Goal: Task Accomplishment & Management: Use online tool/utility

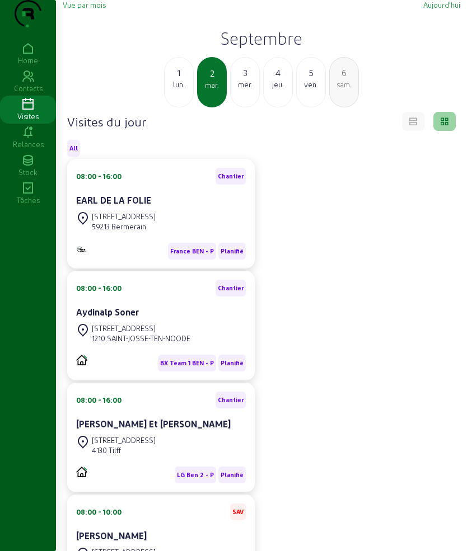
click at [305, 427] on div "08:00 - 16:00 Chantier EARL DE LA FOLIE [GEOGRAPHIC_DATA], 1206 59213 Bermerain…" at bounding box center [261, 493] width 402 height 669
click at [267, 48] on h2 "Septembre" at bounding box center [261, 38] width 397 height 20
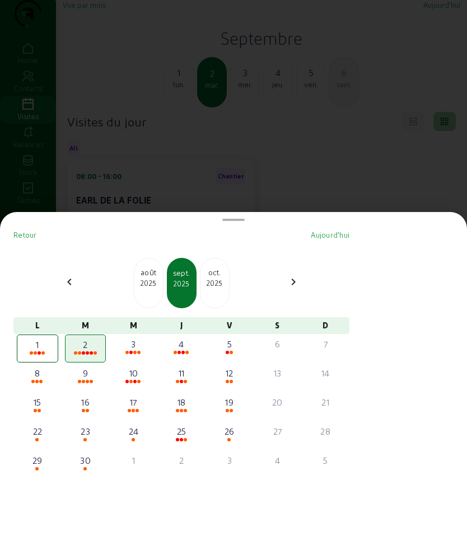
click at [157, 280] on div "2025" at bounding box center [148, 283] width 29 height 10
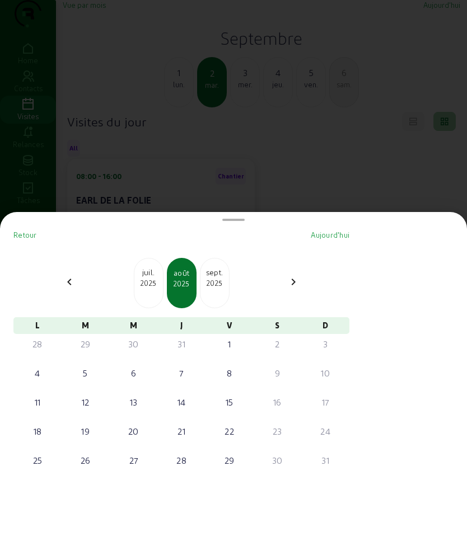
click at [157, 280] on div "2025" at bounding box center [148, 283] width 29 height 10
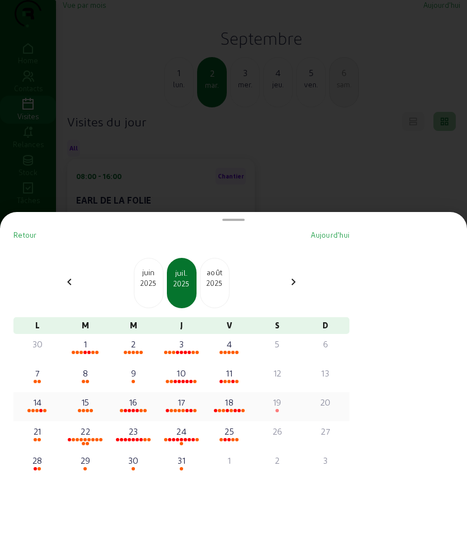
click at [244, 402] on div "18" at bounding box center [229, 402] width 39 height 13
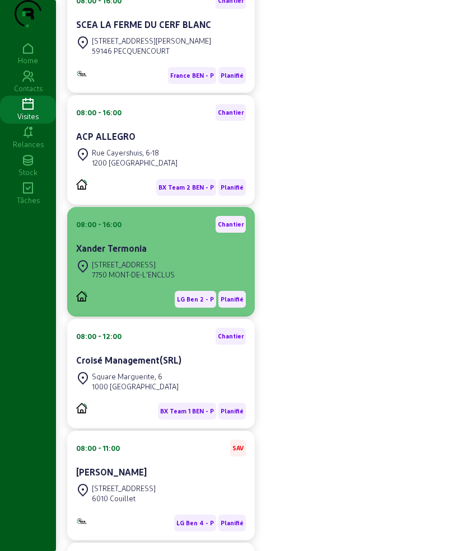
scroll to position [210, 0]
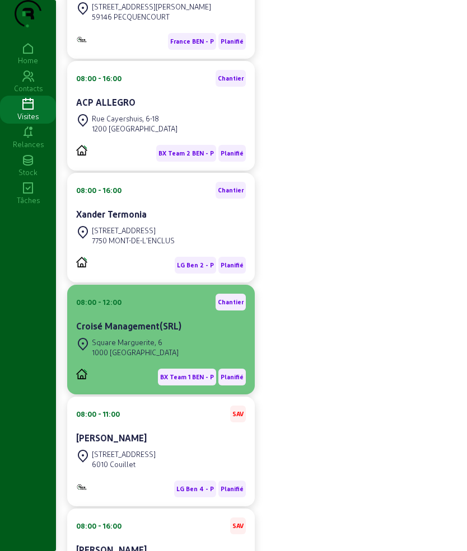
click at [164, 331] on cam-card-title "Croisé Management(SRL)" at bounding box center [128, 326] width 105 height 11
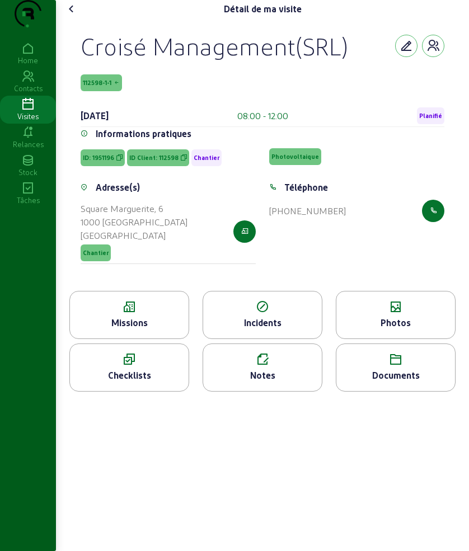
click at [125, 330] on div "Missions" at bounding box center [129, 322] width 119 height 13
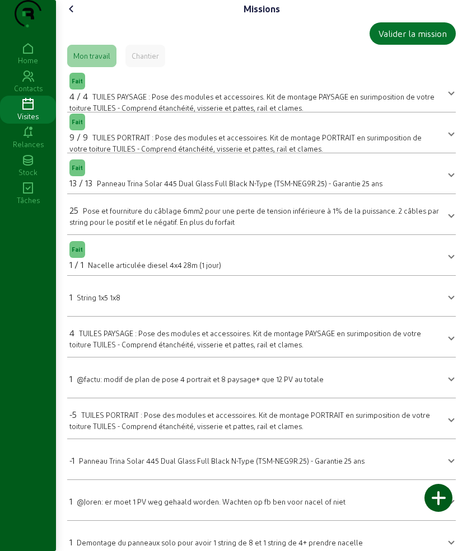
click at [77, 16] on icon at bounding box center [71, 8] width 13 height 13
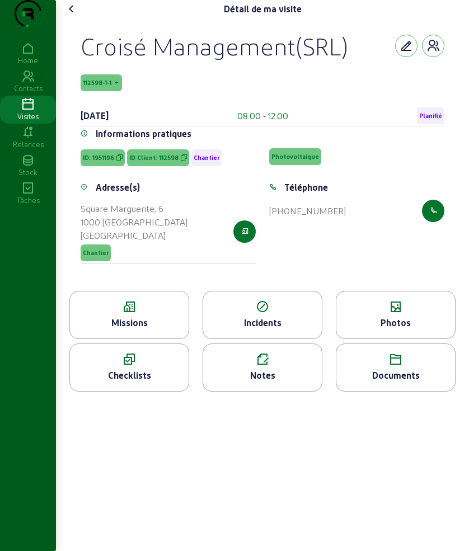
click at [384, 330] on div "Photos" at bounding box center [395, 322] width 119 height 13
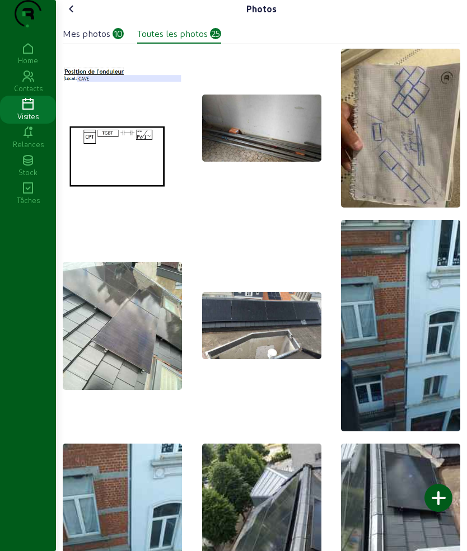
click at [176, 40] on div "Toutes les photos" at bounding box center [172, 33] width 70 height 13
click at [76, 40] on div "Mes photos" at bounding box center [87, 33] width 48 height 13
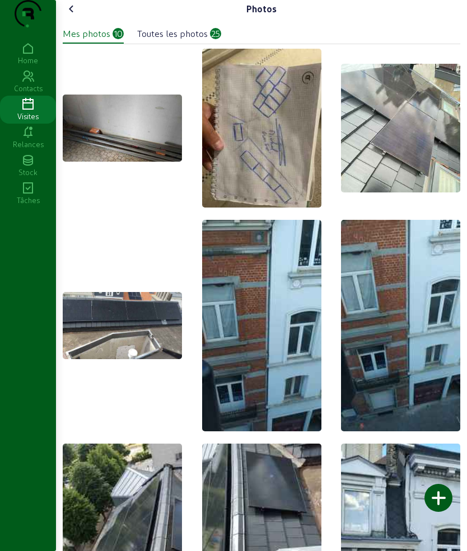
click at [76, 16] on icon at bounding box center [71, 8] width 13 height 13
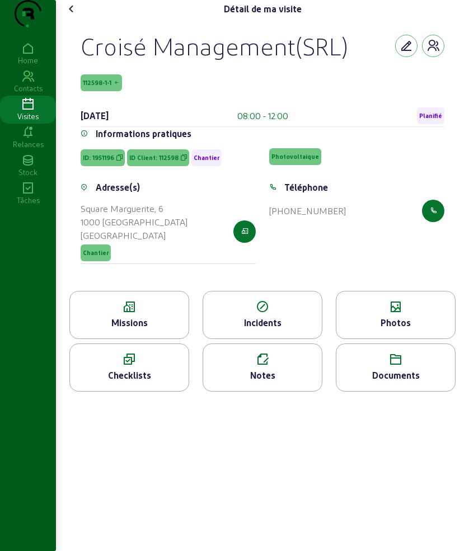
drag, startPoint x: 97, startPoint y: 73, endPoint x: 350, endPoint y: 67, distance: 252.4
click at [350, 60] on div "Croisé Management(SRL)" at bounding box center [263, 45] width 364 height 29
copy div "Croisé Management(SRL)"
click at [369, 330] on div "Photos" at bounding box center [395, 322] width 119 height 13
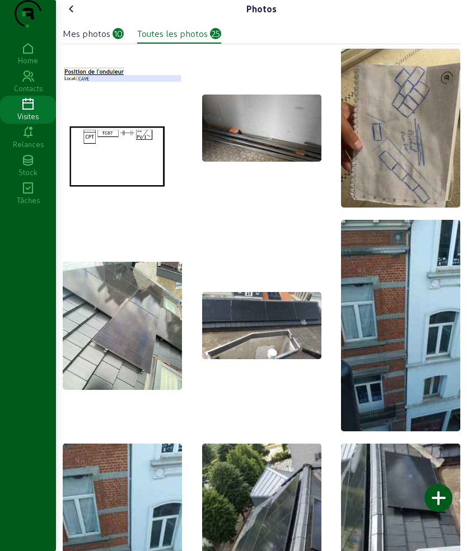
click at [95, 44] on div "Mes photos 10" at bounding box center [93, 35] width 61 height 17
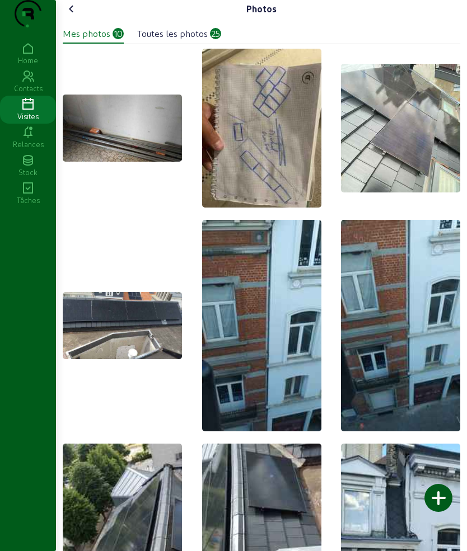
click at [73, 16] on icon at bounding box center [71, 8] width 13 height 13
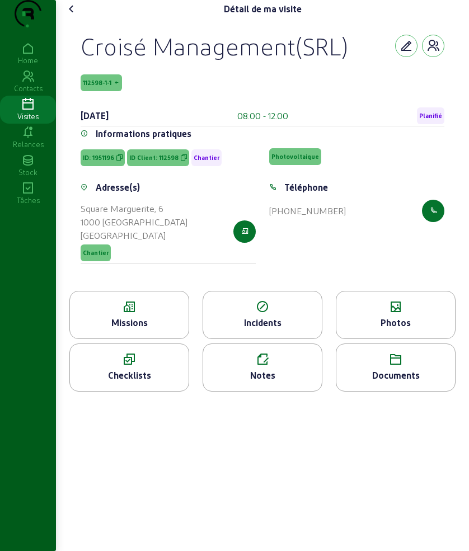
click at [181, 314] on icon at bounding box center [129, 306] width 119 height 13
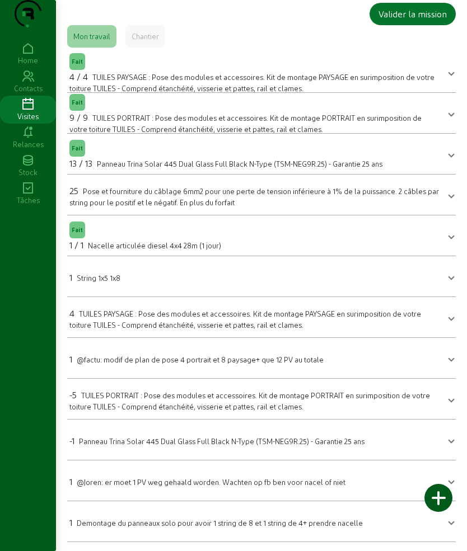
scroll to position [42, 0]
click at [138, 515] on div "1 Demontage du panneaux solo pour avoir 1 string de 8 et 1 string de 4+ prendre…" at bounding box center [215, 522] width 293 height 16
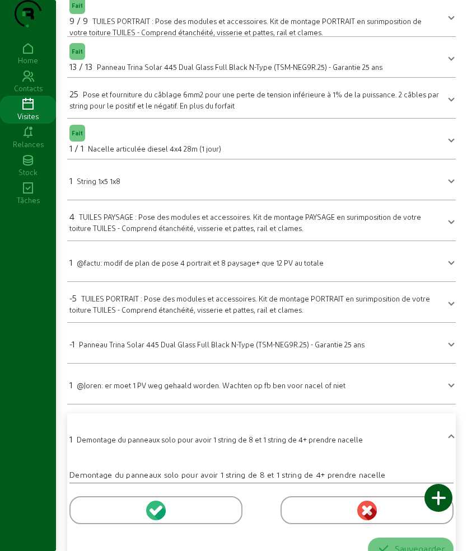
scroll to position [164, 0]
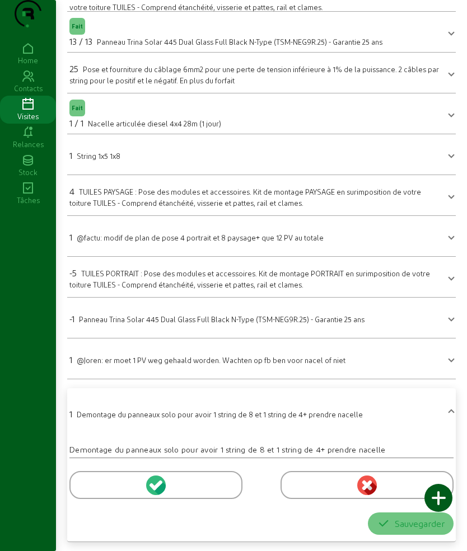
click at [103, 488] on div at bounding box center [155, 485] width 173 height 28
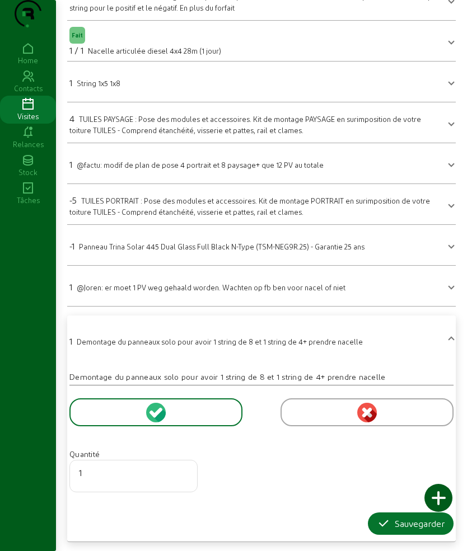
scroll to position [237, 0]
click at [377, 521] on icon "button" at bounding box center [383, 523] width 13 height 13
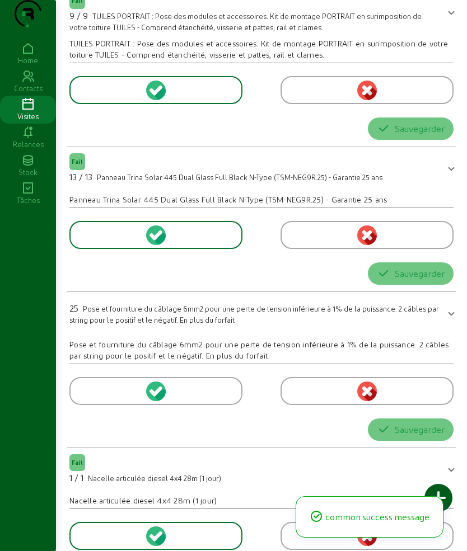
scroll to position [0, 0]
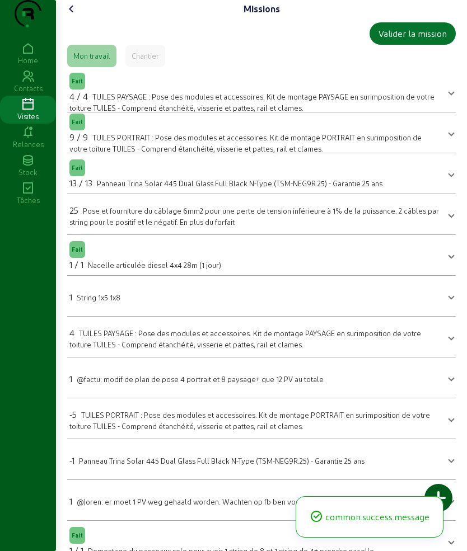
click at [103, 465] on span "Panneau Trina Solar 445 Dual Glass Full Black N-Type (TSM-NEG9R.25) - Garantie …" at bounding box center [221, 461] width 285 height 8
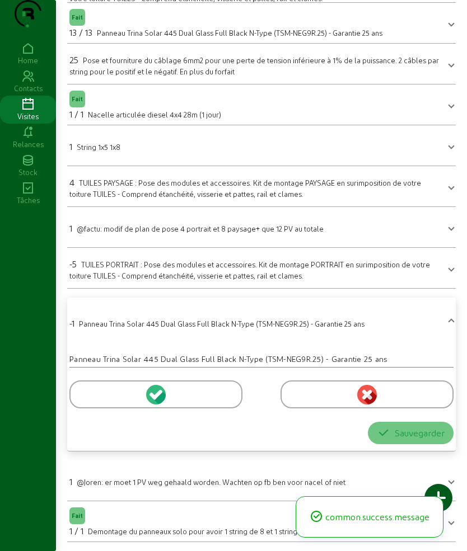
click at [109, 393] on div at bounding box center [155, 394] width 173 height 28
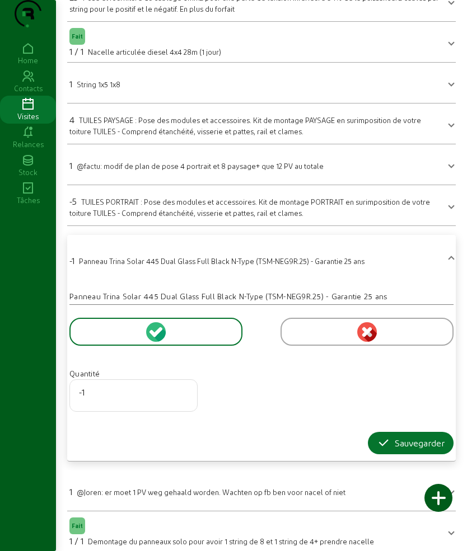
scroll to position [246, 0]
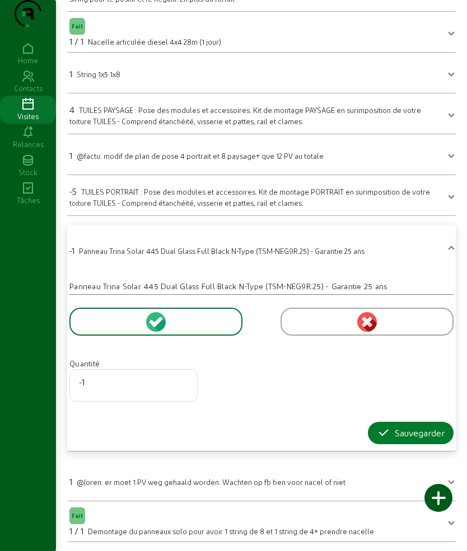
click at [377, 435] on icon "button" at bounding box center [383, 432] width 13 height 13
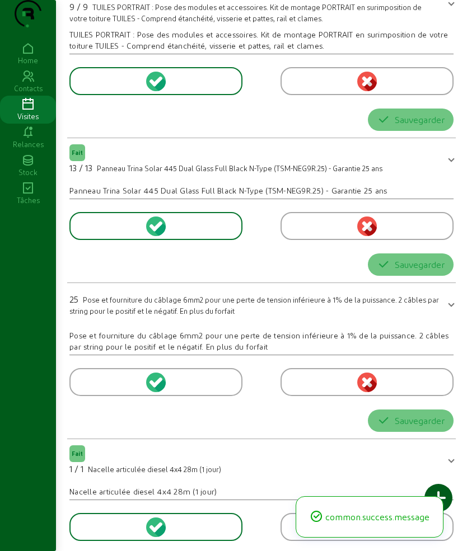
scroll to position [0, 0]
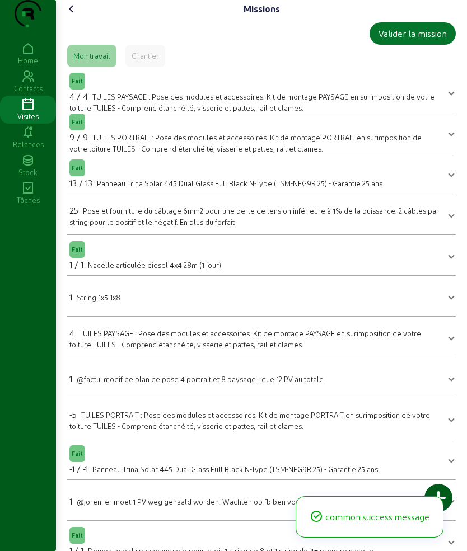
click at [78, 21] on div "Missions Valider la mission Mon travail Chantier Fait 4 / 4 TUILES PAYSAGE : Po…" at bounding box center [261, 285] width 411 height 571
click at [71, 16] on icon at bounding box center [71, 8] width 13 height 13
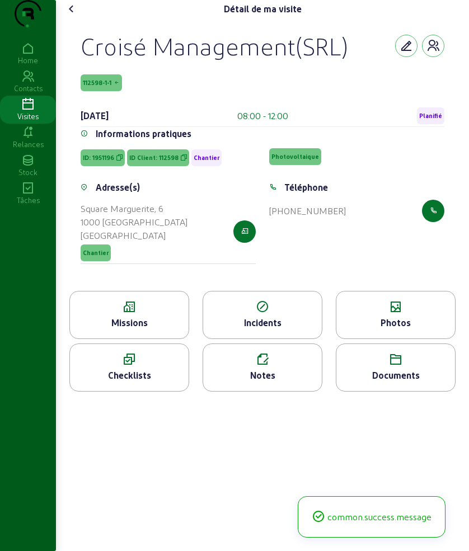
click at [345, 314] on icon at bounding box center [395, 306] width 119 height 13
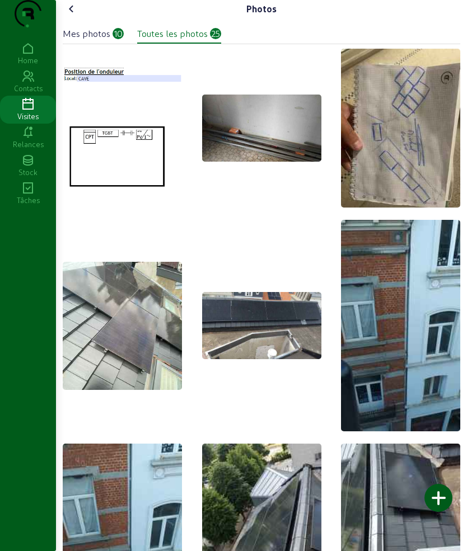
click at [436, 504] on div at bounding box center [438, 498] width 28 height 28
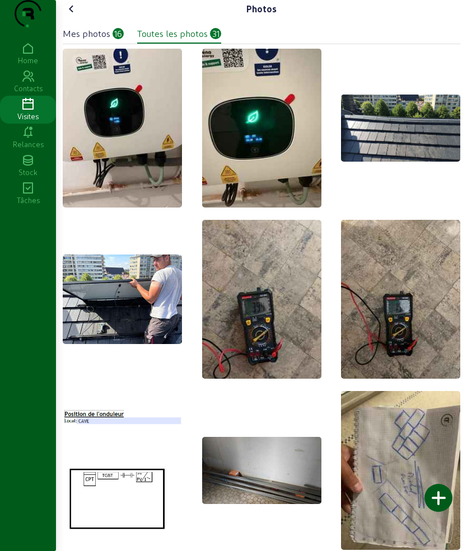
click at [69, 16] on icon at bounding box center [71, 8] width 13 height 13
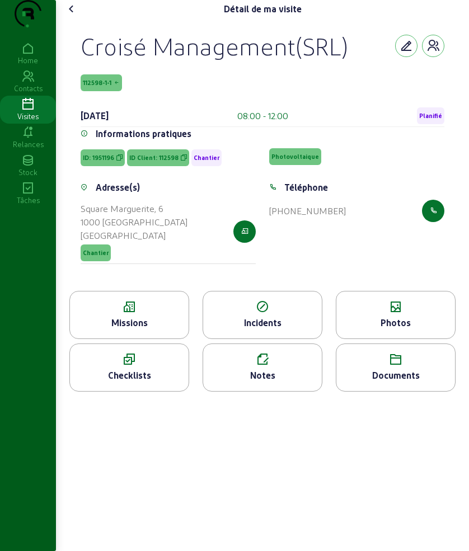
click at [69, 16] on icon at bounding box center [71, 8] width 13 height 13
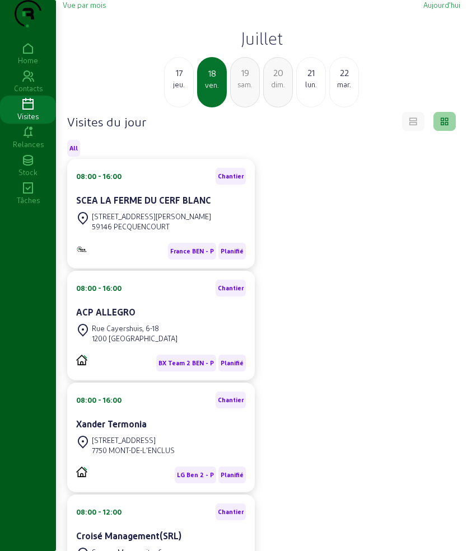
click at [254, 48] on h2 "Juillet" at bounding box center [261, 38] width 397 height 20
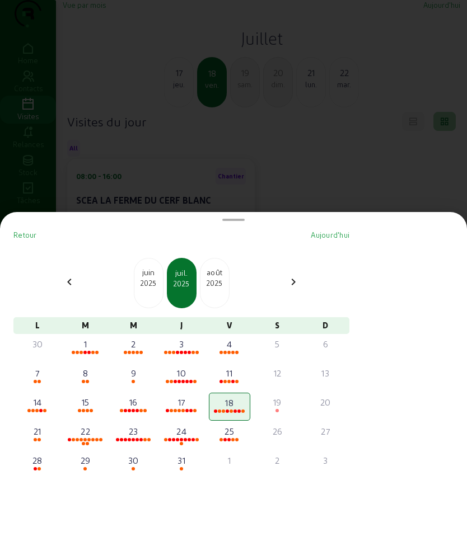
click at [161, 275] on div "juin" at bounding box center [148, 272] width 29 height 11
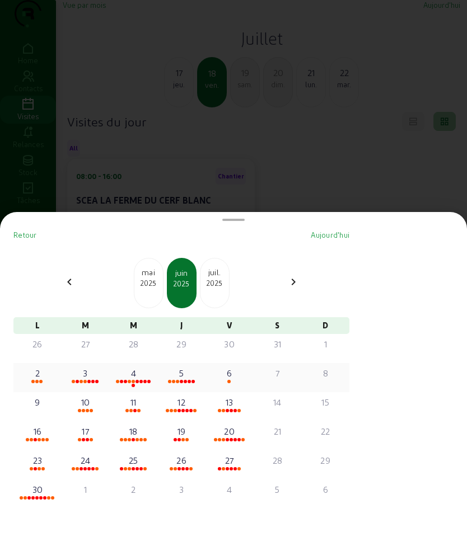
click at [176, 378] on div "5" at bounding box center [181, 372] width 39 height 13
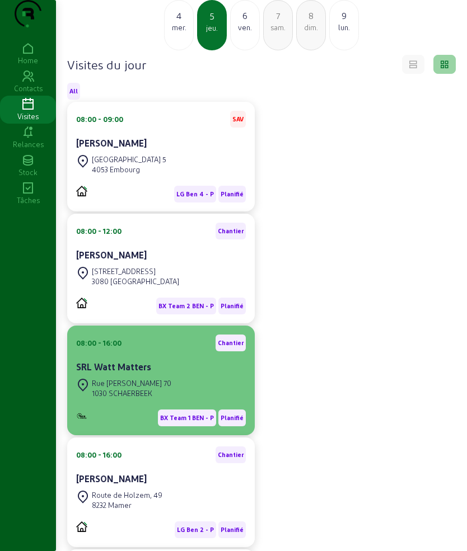
scroll to position [32, 0]
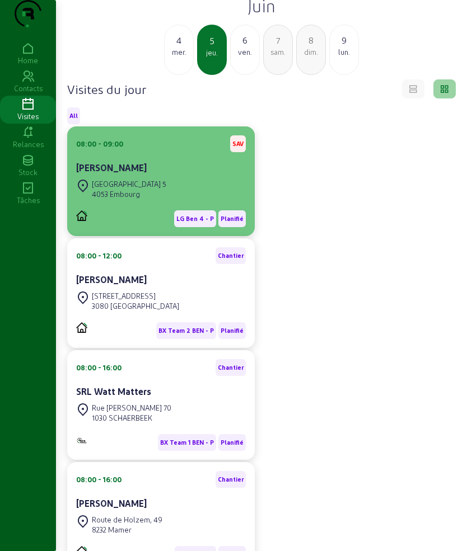
click at [171, 175] on div "[PERSON_NAME]" at bounding box center [161, 167] width 170 height 13
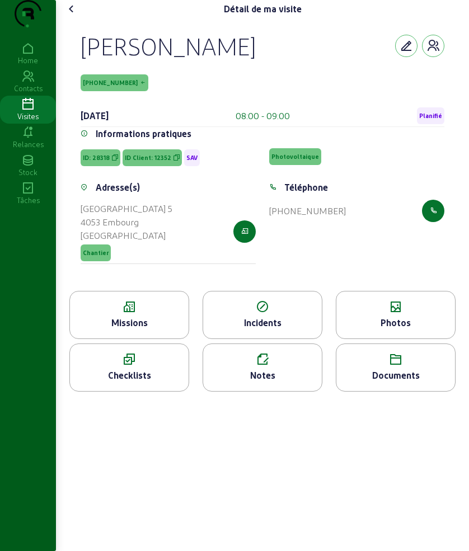
click at [377, 330] on div "Photos" at bounding box center [395, 322] width 119 height 13
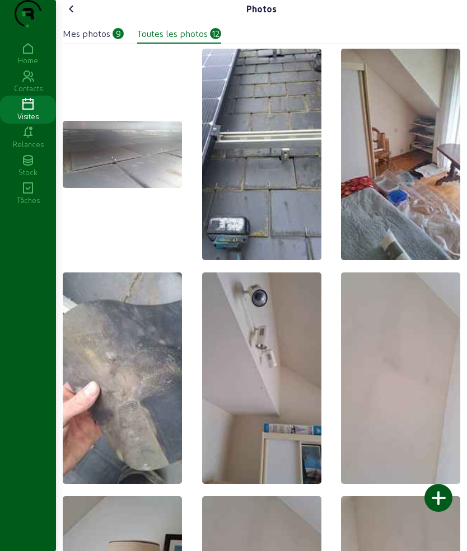
click at [107, 40] on div "Mes photos" at bounding box center [87, 33] width 48 height 13
click at [72, 16] on icon at bounding box center [71, 8] width 13 height 13
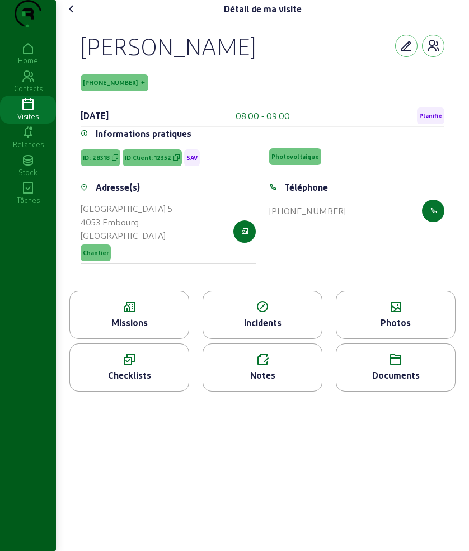
click at [70, 16] on icon at bounding box center [71, 8] width 13 height 13
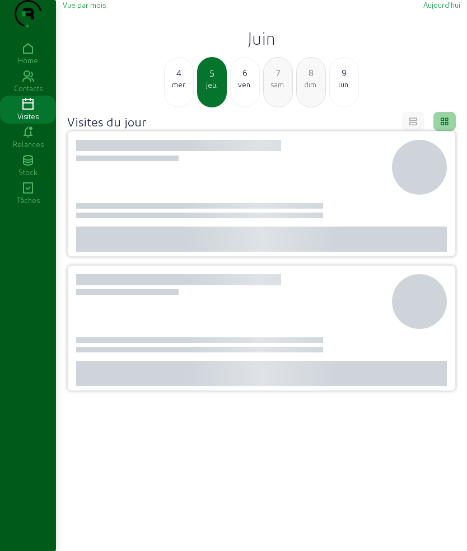
click at [255, 48] on h2 "Juin" at bounding box center [261, 38] width 397 height 20
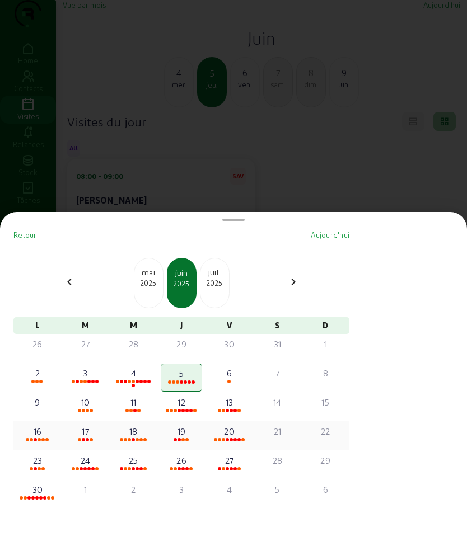
click at [147, 434] on div "18" at bounding box center [133, 431] width 39 height 13
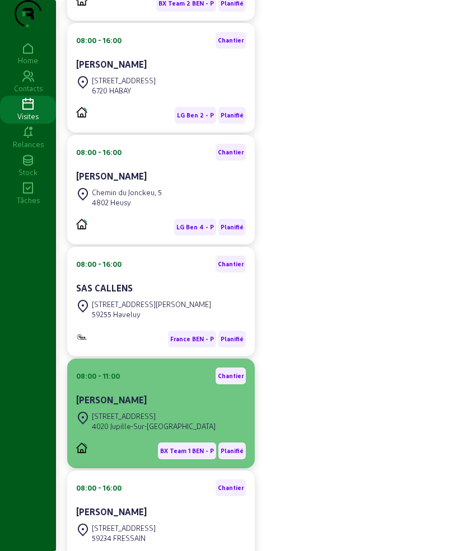
scroll to position [280, 0]
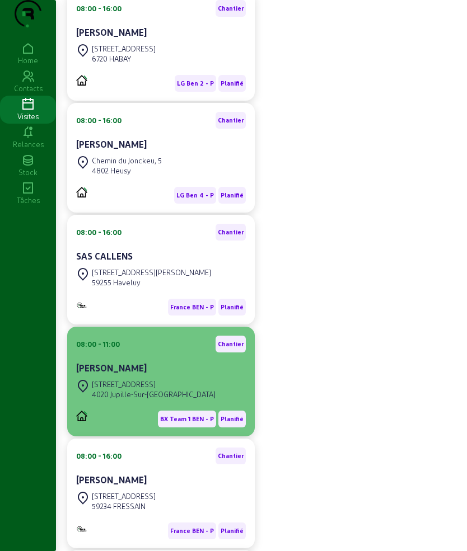
click at [147, 373] on cam-card-title "[PERSON_NAME]" at bounding box center [111, 368] width 70 height 11
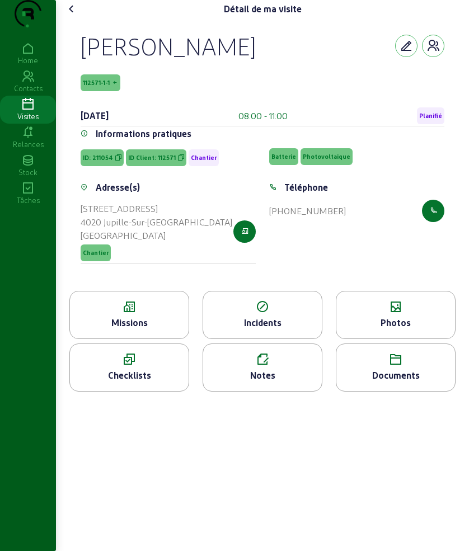
click at [385, 330] on div "Photos" at bounding box center [395, 322] width 119 height 13
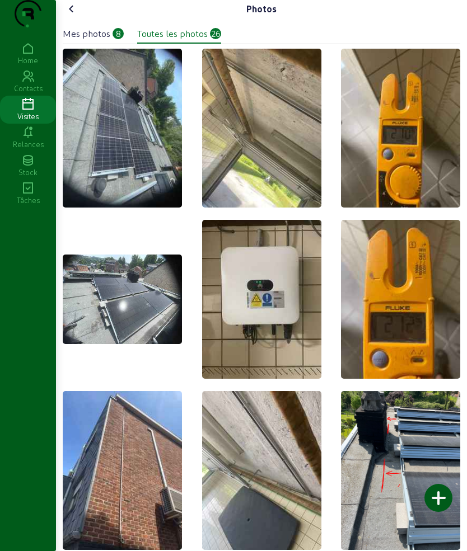
click at [77, 40] on div "Mes photos" at bounding box center [87, 33] width 48 height 13
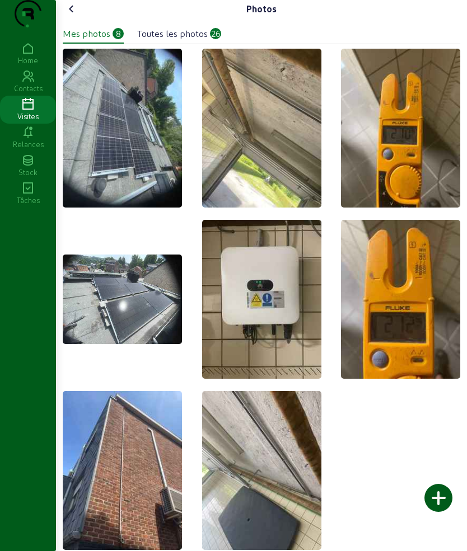
click at [77, 16] on icon at bounding box center [71, 8] width 13 height 13
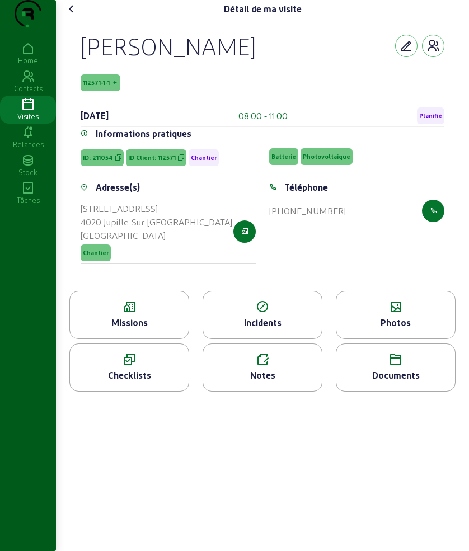
click at [149, 366] on icon at bounding box center [129, 359] width 119 height 13
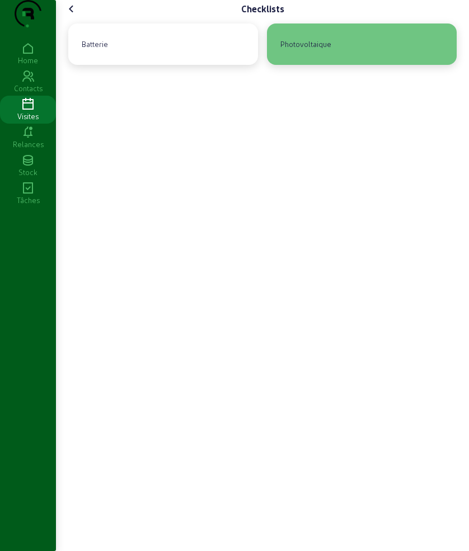
click at [325, 54] on div "Photovoltaique" at bounding box center [362, 43] width 190 height 41
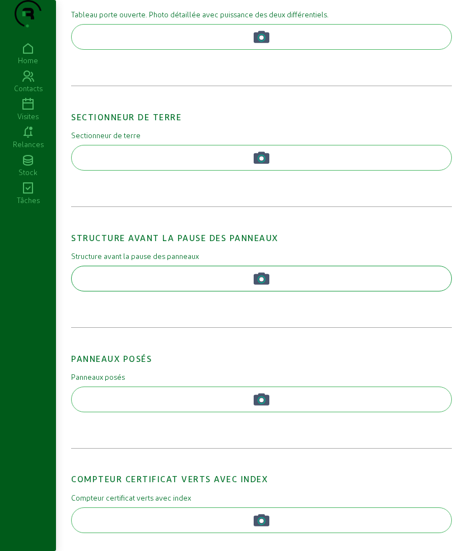
scroll to position [769, 0]
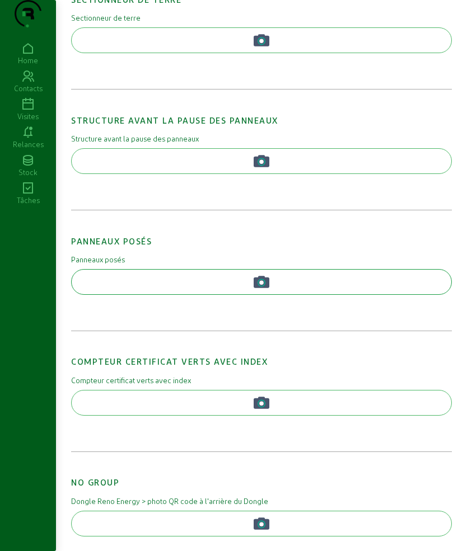
click at [167, 295] on button "button" at bounding box center [261, 282] width 380 height 26
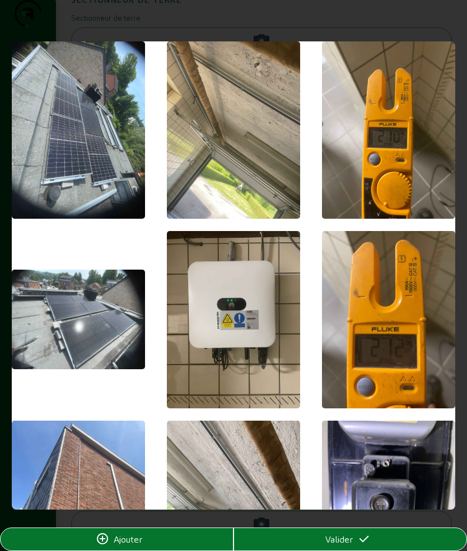
scroll to position [0, 0]
click at [74, 162] on img at bounding box center [78, 129] width 133 height 177
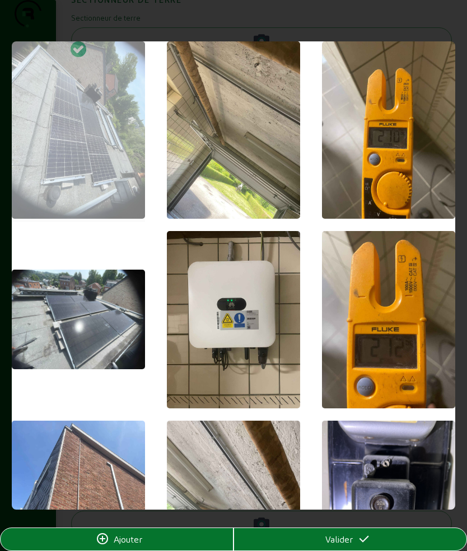
click at [75, 286] on img at bounding box center [78, 320] width 133 height 100
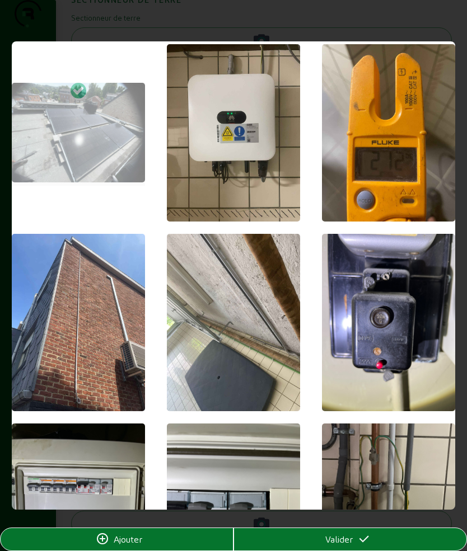
scroll to position [210, 0]
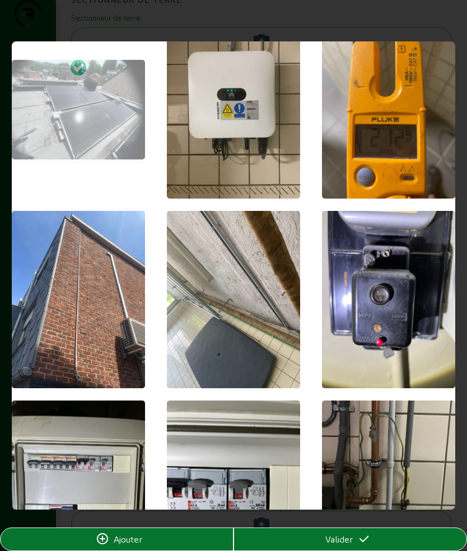
click at [323, 535] on div "Valider" at bounding box center [350, 539] width 232 height 13
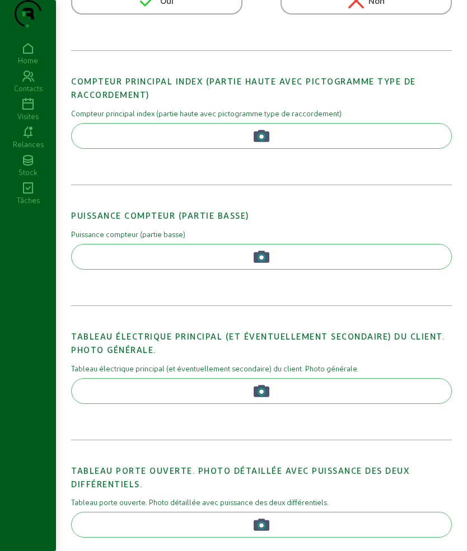
scroll to position [0, 0]
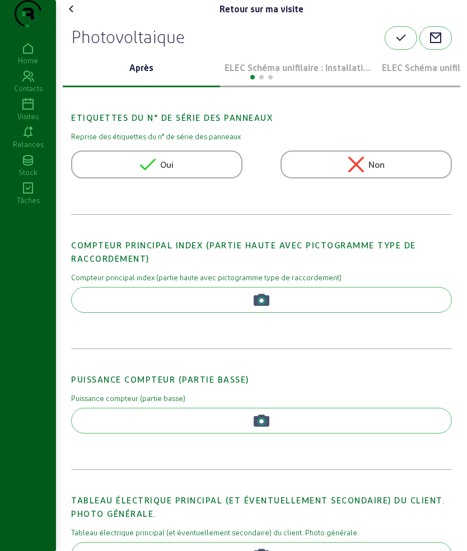
click at [68, 16] on icon at bounding box center [71, 8] width 13 height 13
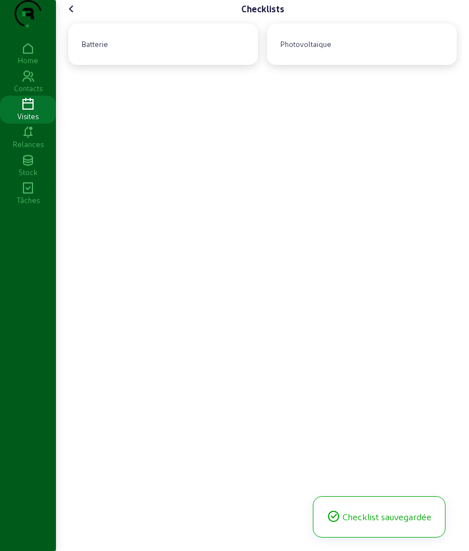
click at [76, 16] on icon at bounding box center [71, 8] width 13 height 13
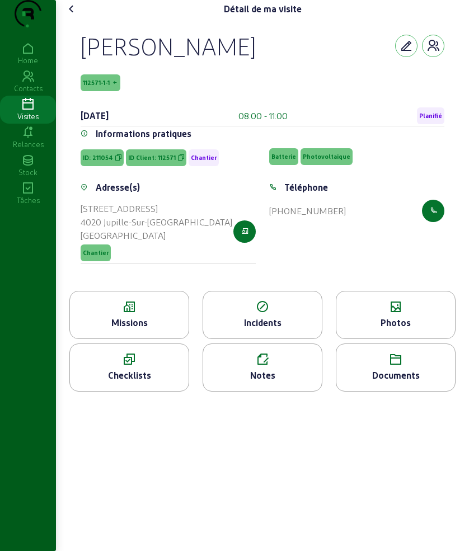
click at [72, 16] on icon at bounding box center [71, 8] width 13 height 13
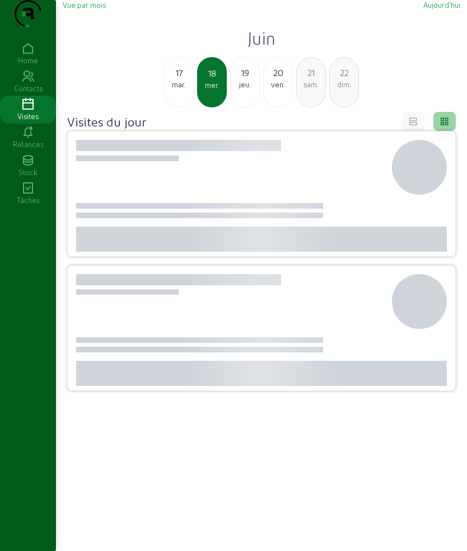
click at [258, 48] on h2 "Juin" at bounding box center [261, 38] width 397 height 20
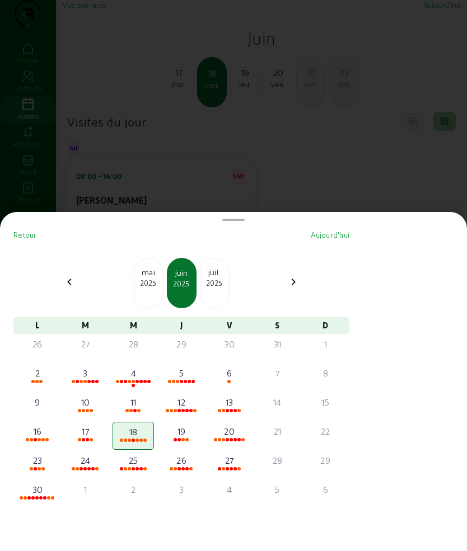
click at [223, 282] on div "2025" at bounding box center [214, 283] width 29 height 10
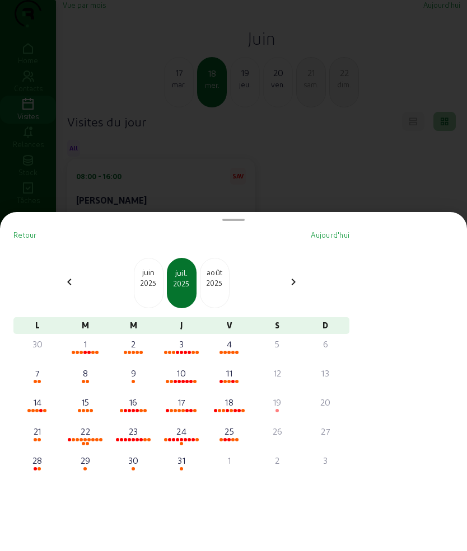
click at [223, 282] on div "2025" at bounding box center [214, 283] width 29 height 10
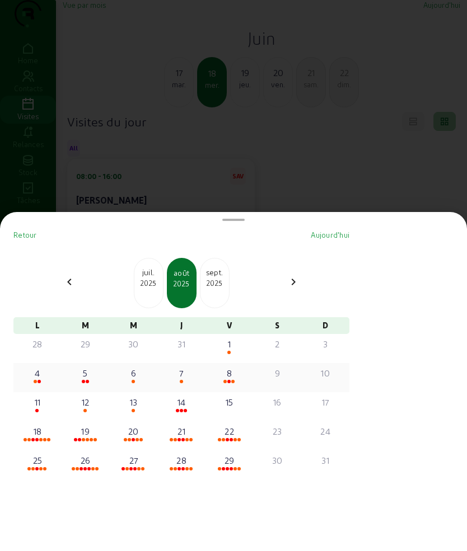
click at [125, 373] on div "6" at bounding box center [133, 372] width 39 height 13
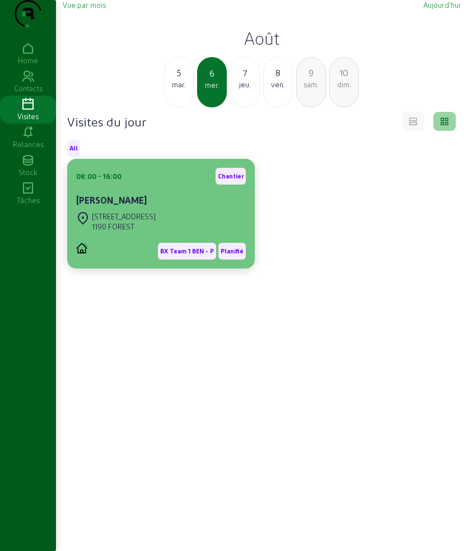
click at [183, 209] on div "08:00 - 16:00 [PERSON_NAME]" at bounding box center [161, 188] width 170 height 41
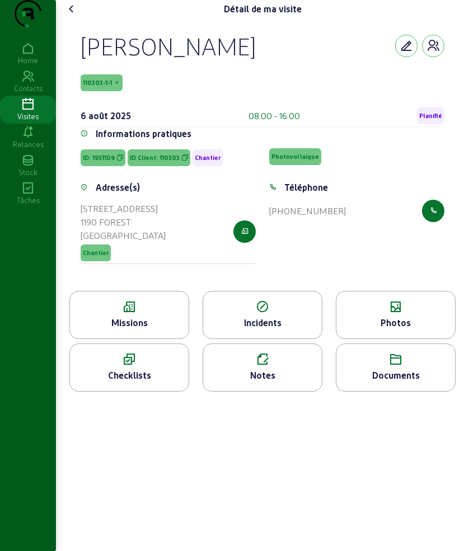
click at [370, 339] on div "Photos" at bounding box center [396, 315] width 120 height 48
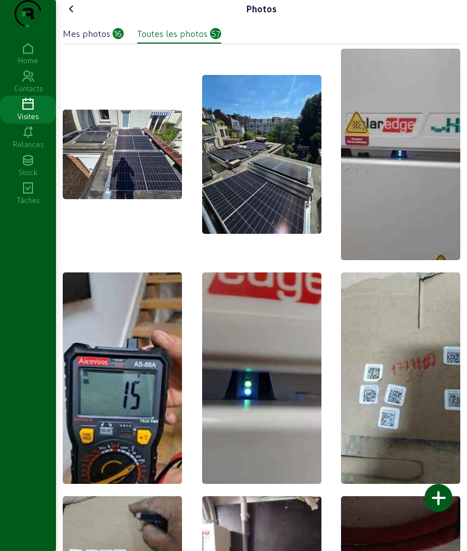
click at [97, 40] on div "Mes photos" at bounding box center [87, 33] width 48 height 13
click at [76, 16] on icon at bounding box center [71, 8] width 13 height 13
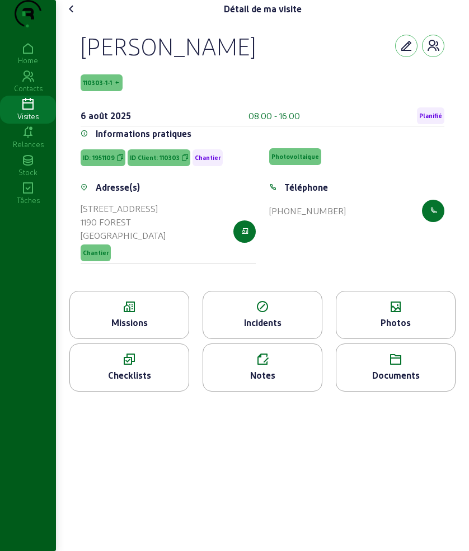
click at [130, 330] on div "Missions" at bounding box center [129, 322] width 119 height 13
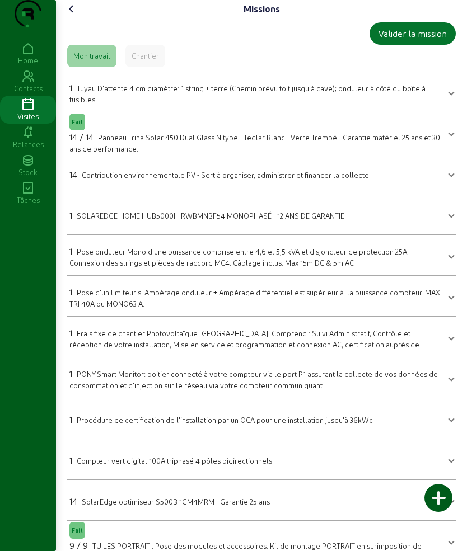
click at [76, 16] on icon at bounding box center [71, 8] width 13 height 13
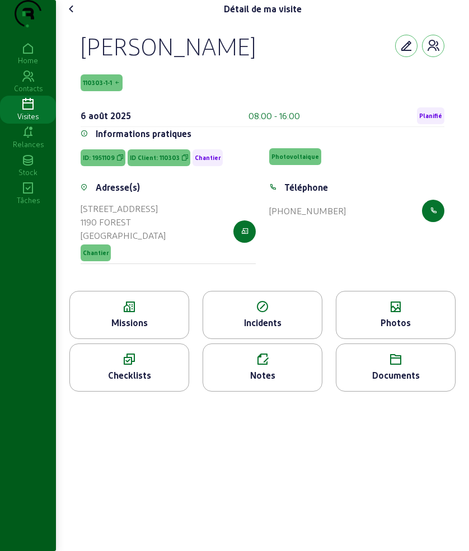
click at [253, 382] on div "Notes" at bounding box center [262, 375] width 119 height 13
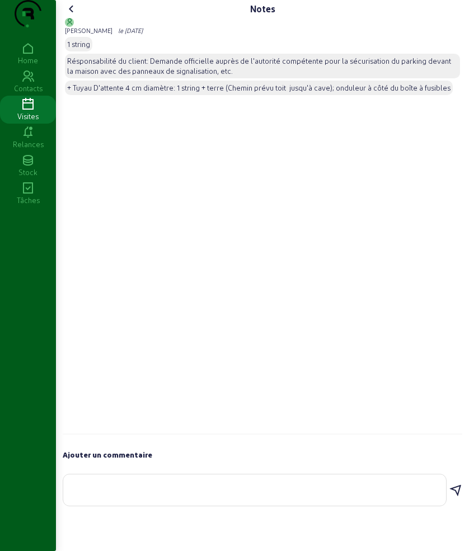
click at [70, 16] on icon at bounding box center [71, 8] width 13 height 13
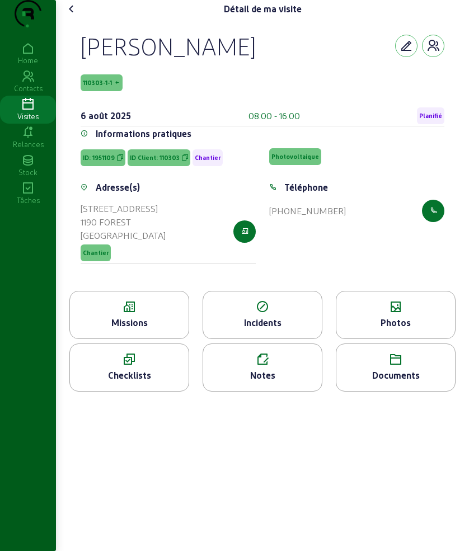
click at [153, 389] on div "Checklists" at bounding box center [129, 368] width 120 height 48
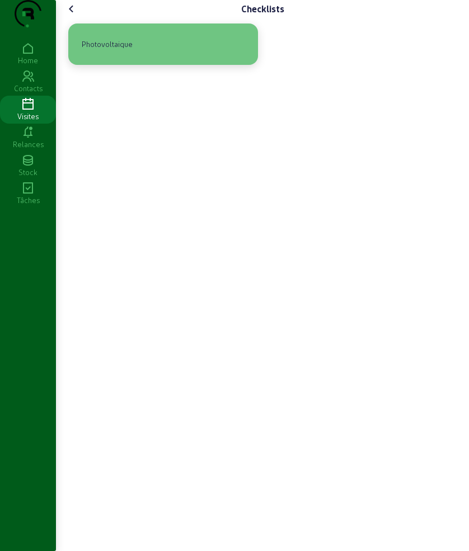
click at [105, 54] on div "Photovoltaique" at bounding box center [107, 44] width 60 height 19
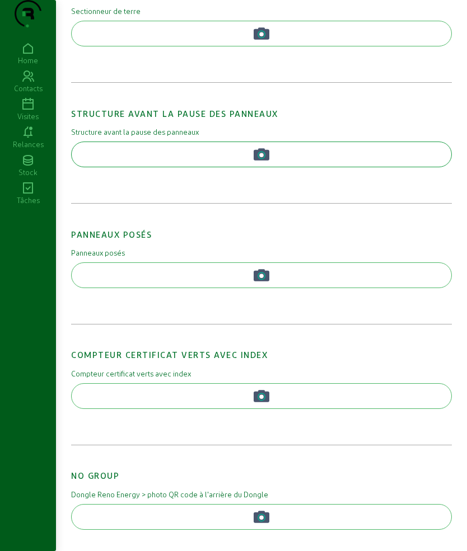
scroll to position [831, 0]
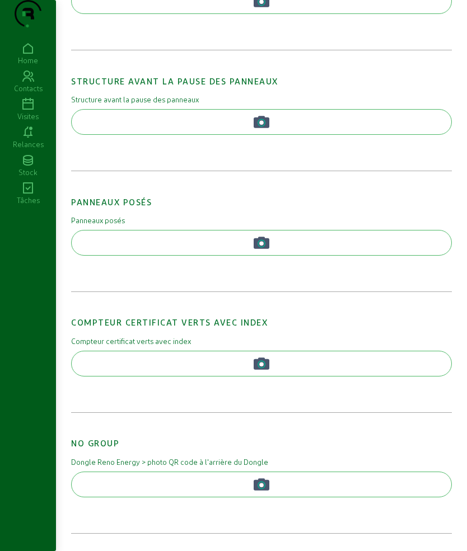
click at [210, 222] on mat-label "Panneaux posés" at bounding box center [261, 220] width 380 height 10
click at [210, 235] on button "button" at bounding box center [261, 243] width 380 height 26
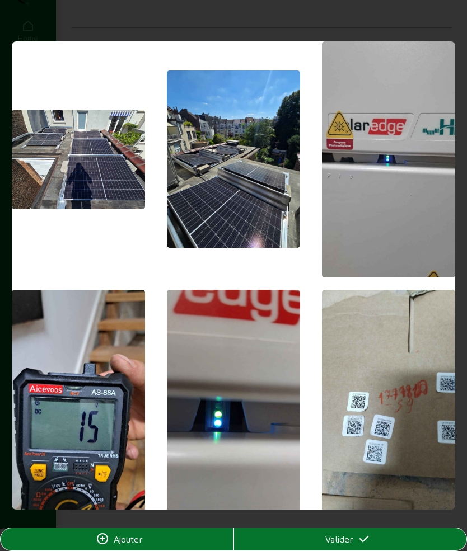
scroll to position [0, 0]
click at [101, 163] on img at bounding box center [78, 160] width 133 height 100
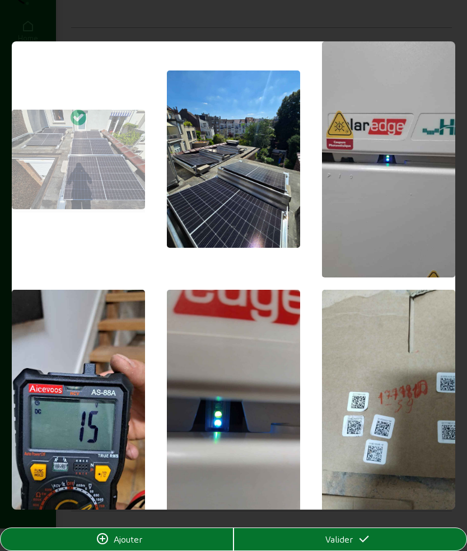
click at [268, 163] on img at bounding box center [233, 158] width 133 height 177
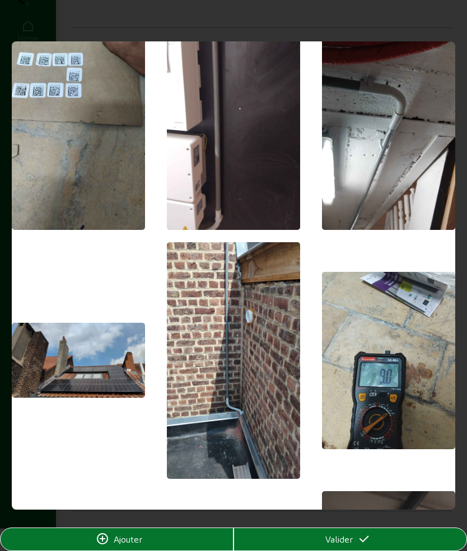
scroll to position [559, 0]
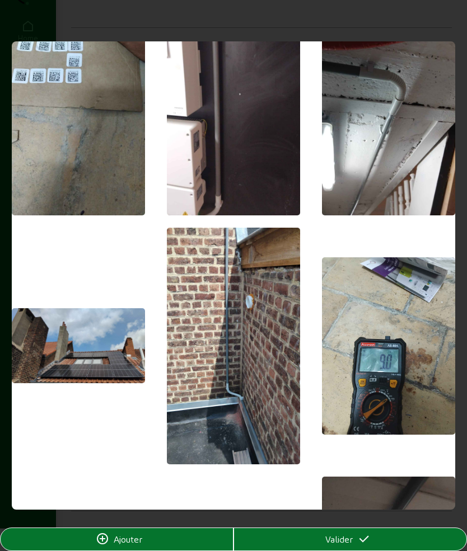
click at [100, 338] on img at bounding box center [78, 345] width 133 height 75
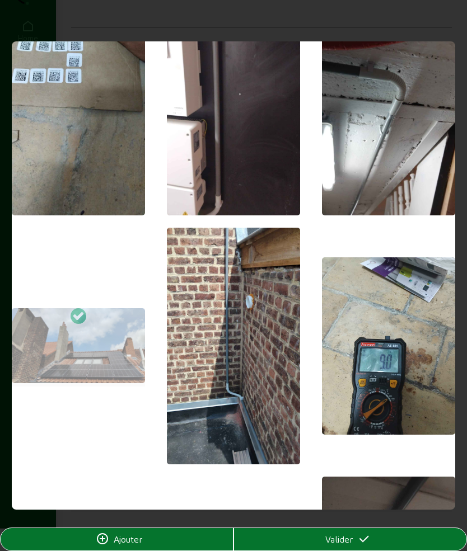
click at [323, 538] on div "Valider" at bounding box center [350, 539] width 232 height 13
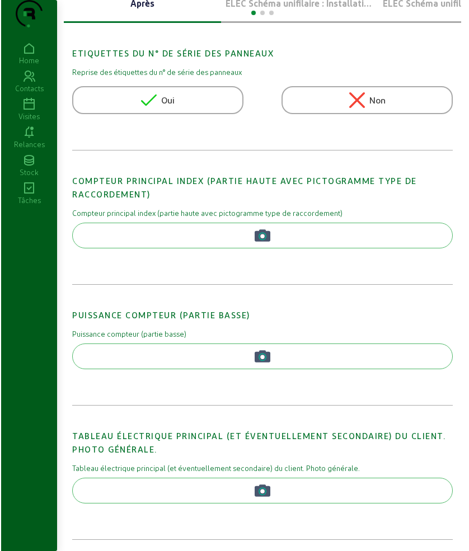
scroll to position [0, 0]
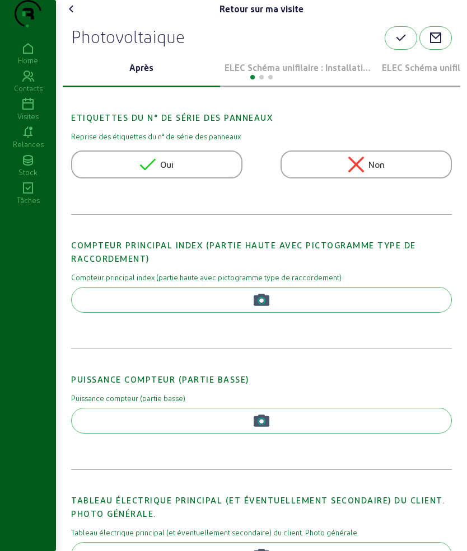
click at [74, 16] on icon at bounding box center [71, 8] width 13 height 13
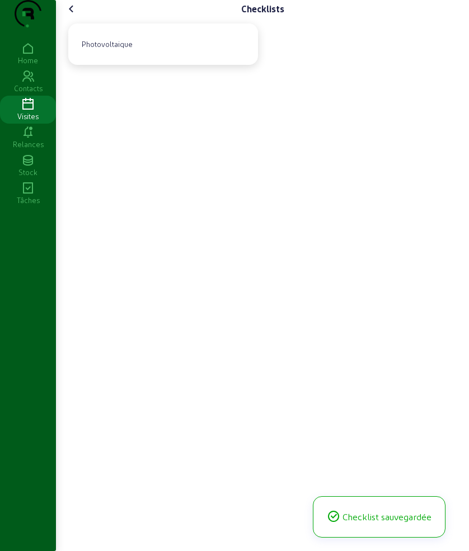
click at [70, 16] on icon at bounding box center [71, 8] width 13 height 13
